Goal: Navigation & Orientation: Find specific page/section

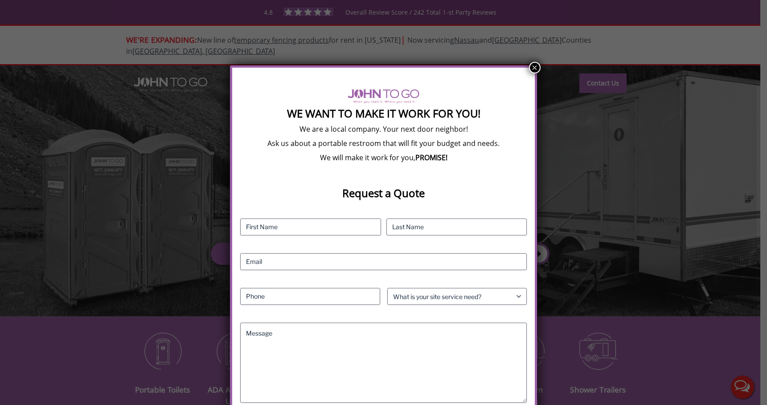
scroll to position [21, 0]
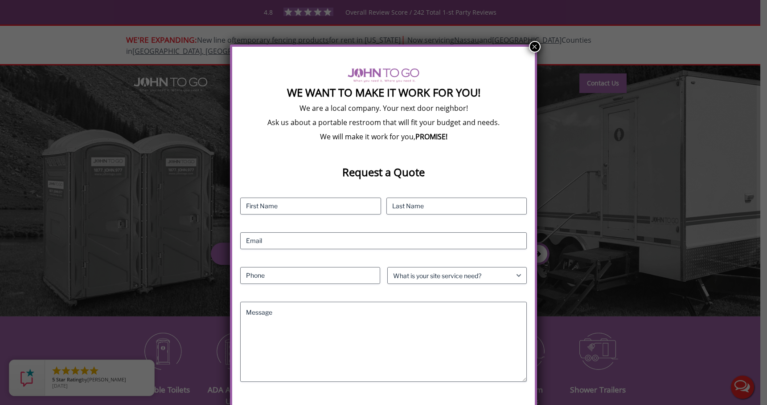
click at [535, 46] on button "×" at bounding box center [535, 47] width 12 height 12
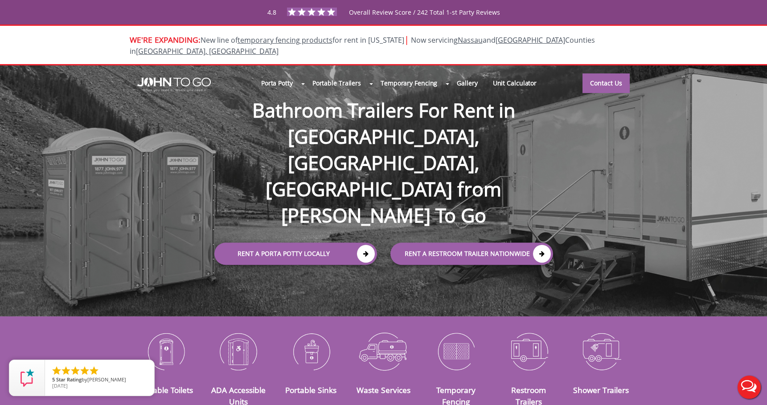
scroll to position [0, 0]
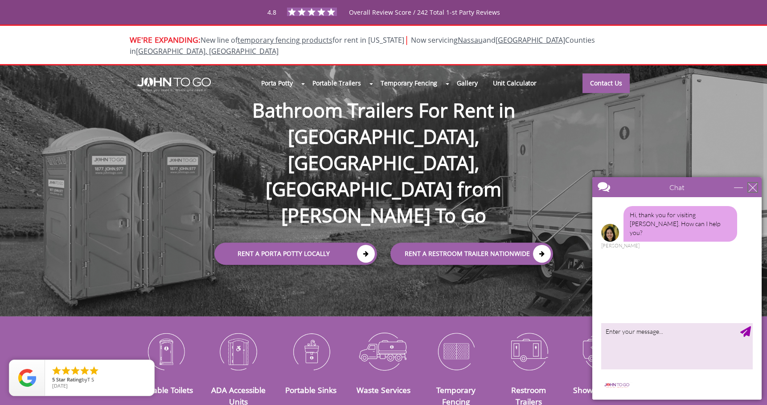
click at [756, 186] on div "close" at bounding box center [752, 187] width 9 height 9
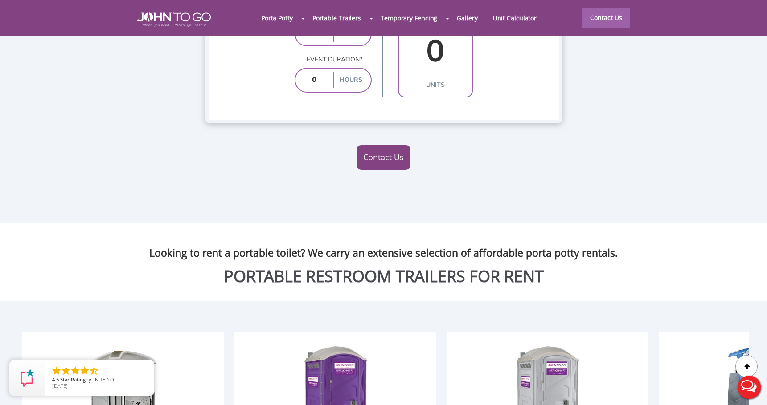
scroll to position [851, 0]
click at [383, 126] on div at bounding box center [383, 202] width 767 height 405
click at [383, 144] on link "Contact Us" at bounding box center [383, 156] width 54 height 25
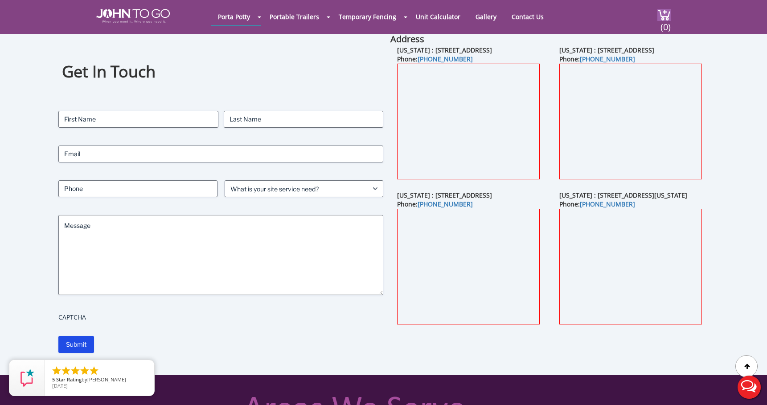
scroll to position [22, 0]
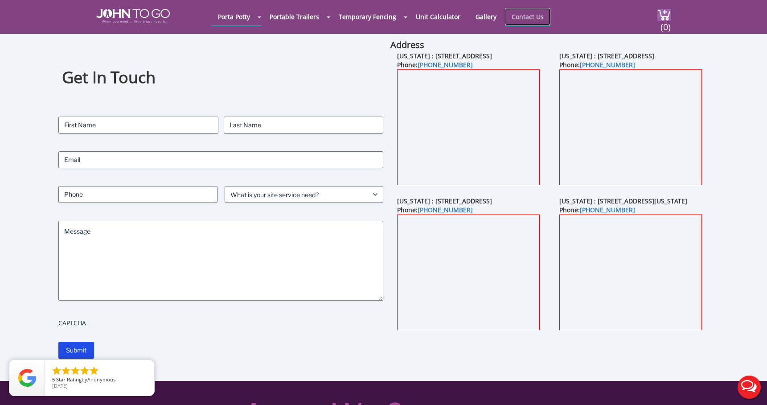
click at [515, 21] on link "Contact Us" at bounding box center [527, 16] width 45 height 17
